Goal: Task Accomplishment & Management: Manage account settings

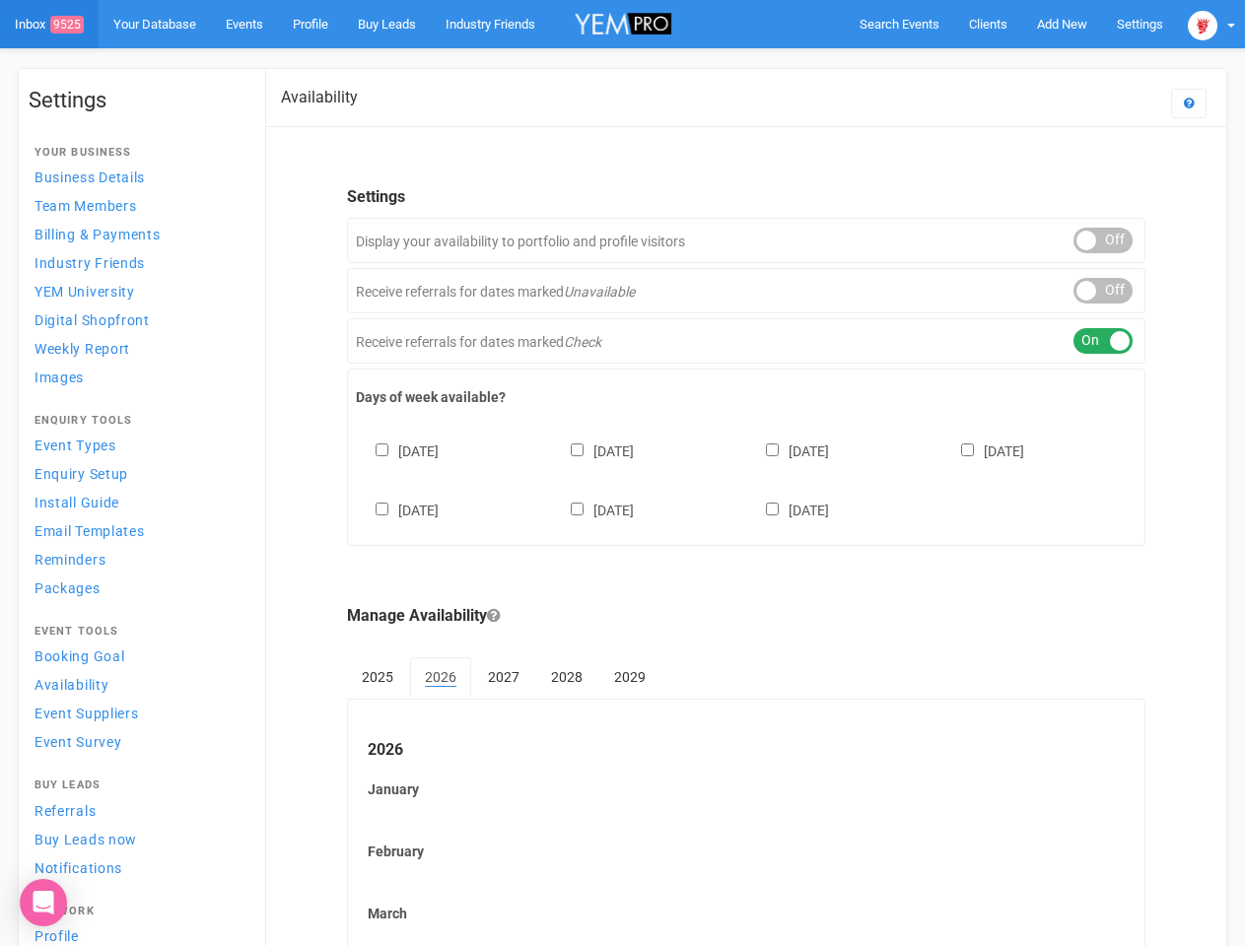
click at [622, 473] on div "[DATE] [DATE] [DATE] [DATE] [DATE] [DATE] [DATE]" at bounding box center [746, 471] width 781 height 118
click at [899, 24] on span "Search Events" at bounding box center [900, 24] width 80 height 15
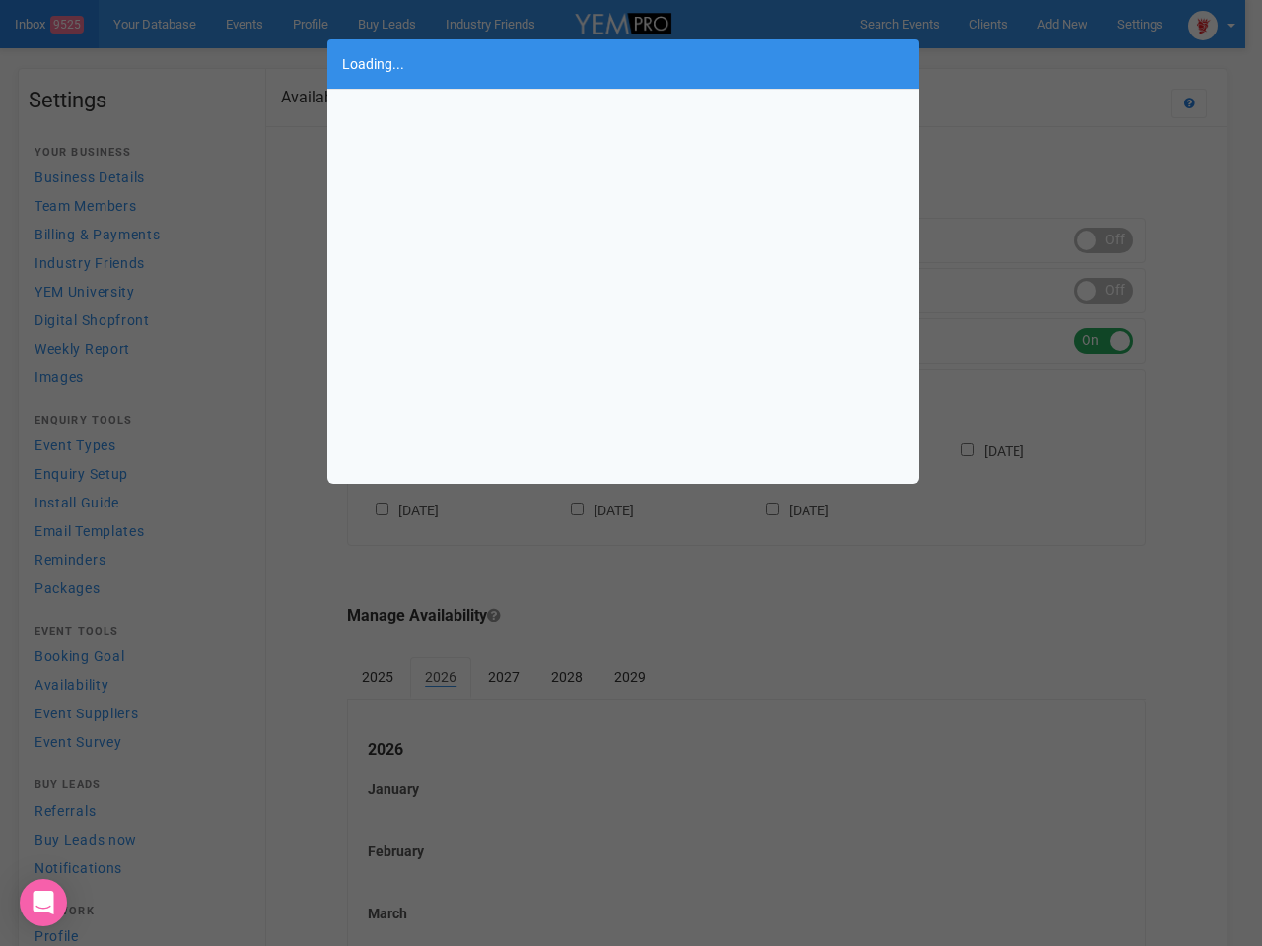
click at [1062, 24] on div "Loading..." at bounding box center [631, 473] width 1262 height 946
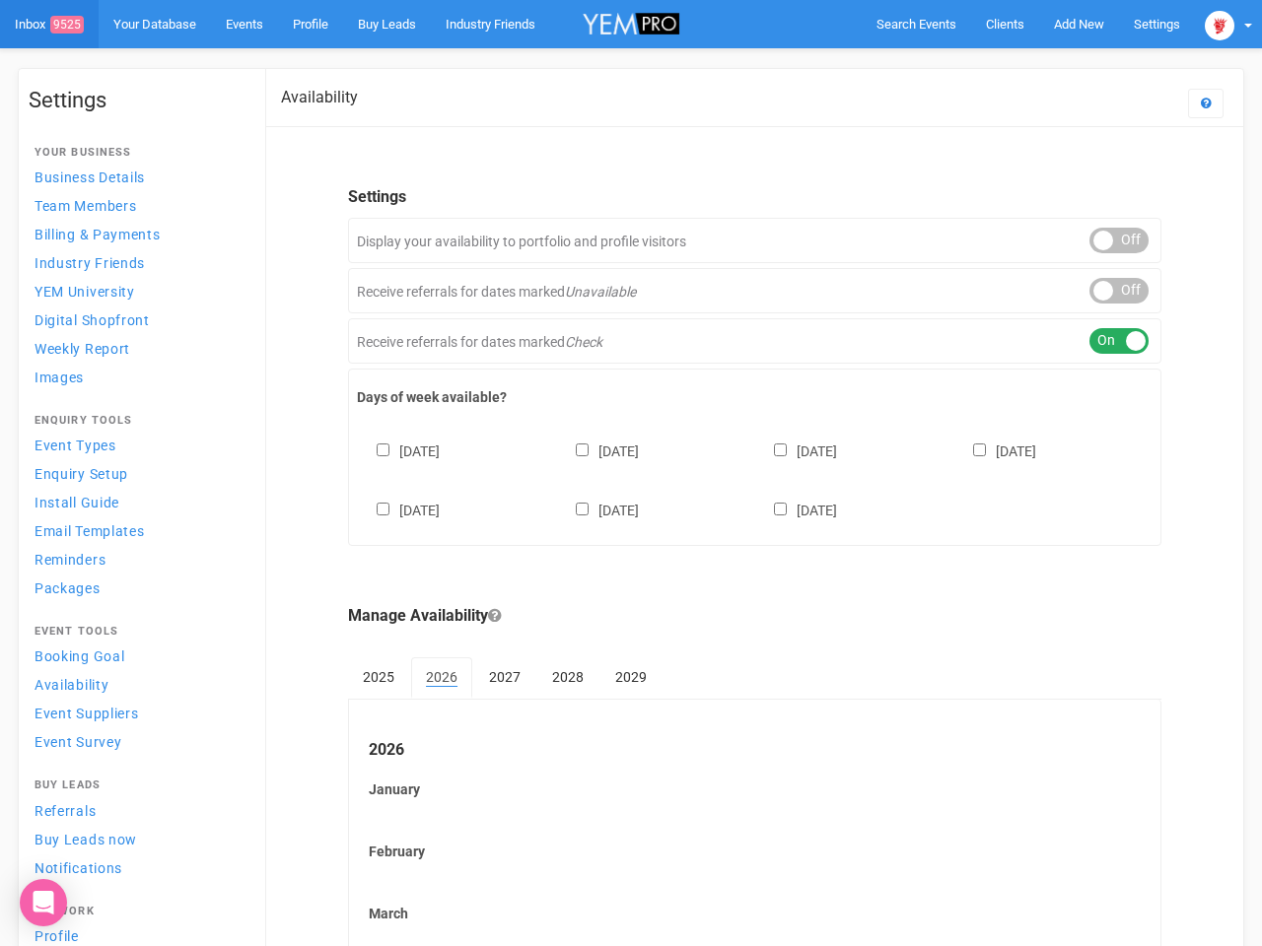
click at [1016, 63] on body "Search Events Clients Add New New Client New Event New Enquiry Settings [GEOGRA…" at bounding box center [631, 818] width 1262 height 1637
click at [1211, 24] on img at bounding box center [1220, 26] width 30 height 30
click at [1103, 241] on div "ON OFF" at bounding box center [1118, 241] width 59 height 26
click at [1103, 291] on div "ON OFF" at bounding box center [1118, 291] width 59 height 26
click at [1103, 341] on div "ON OFF" at bounding box center [1118, 341] width 59 height 26
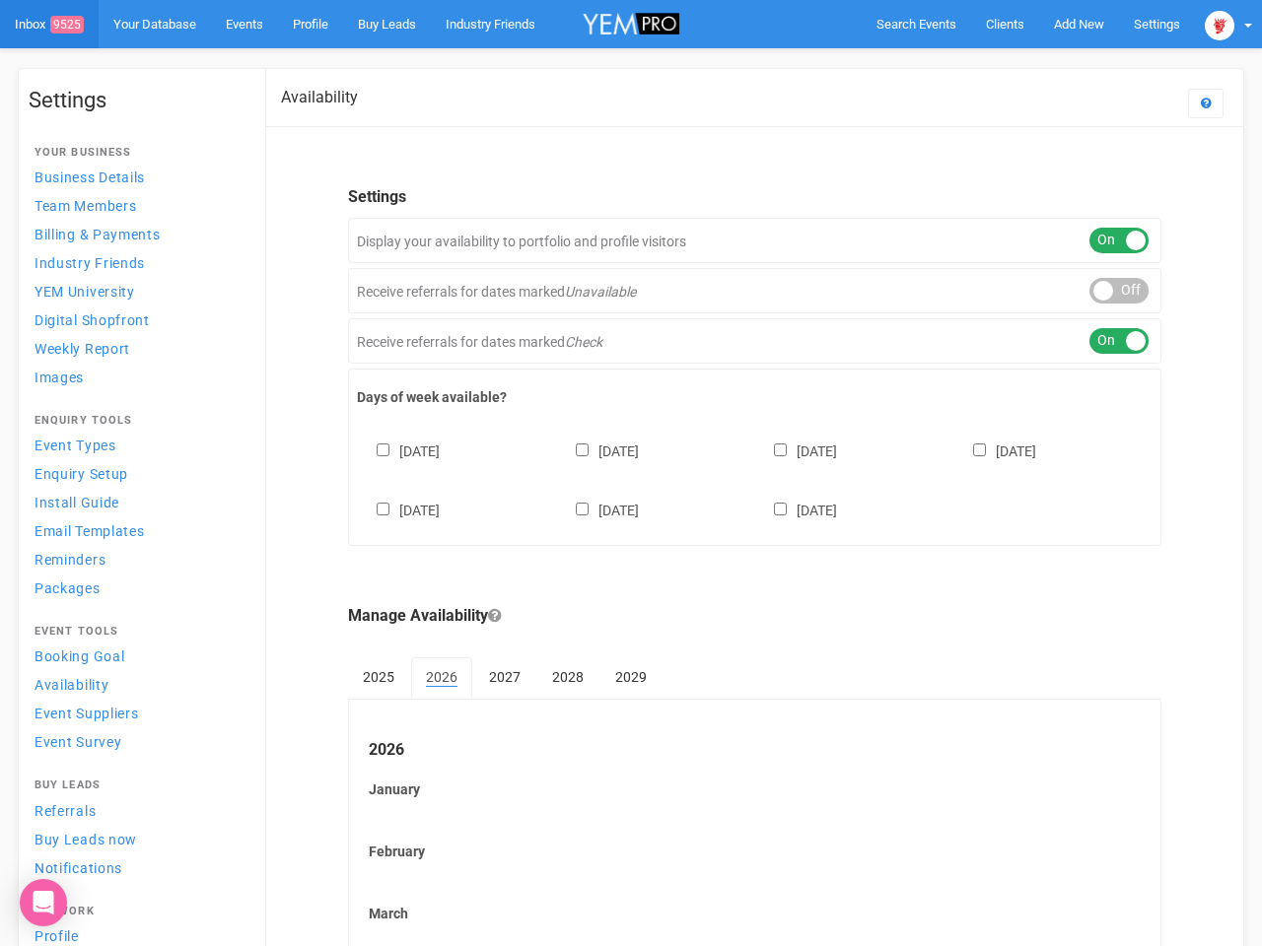
click at [746, 478] on div "[DATE] [DATE] [DATE] [DATE] [DATE] [DATE] [DATE]" at bounding box center [754, 471] width 795 height 118
